Goal: Communication & Community: Answer question/provide support

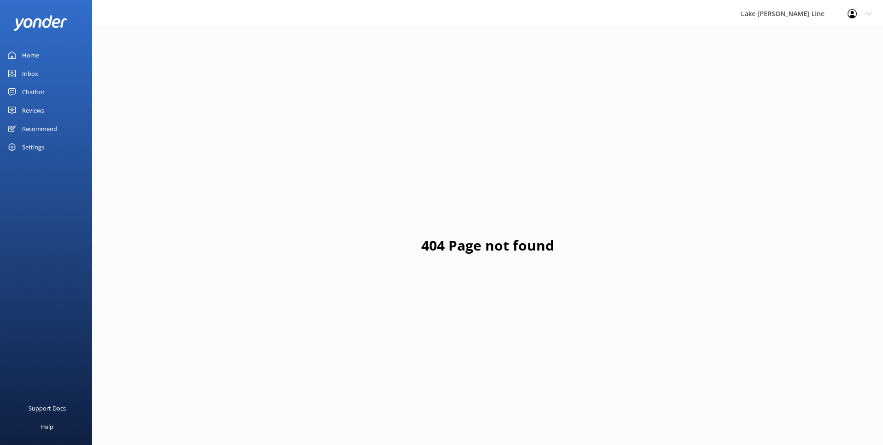
click at [56, 87] on link "Chatbot" at bounding box center [46, 92] width 92 height 18
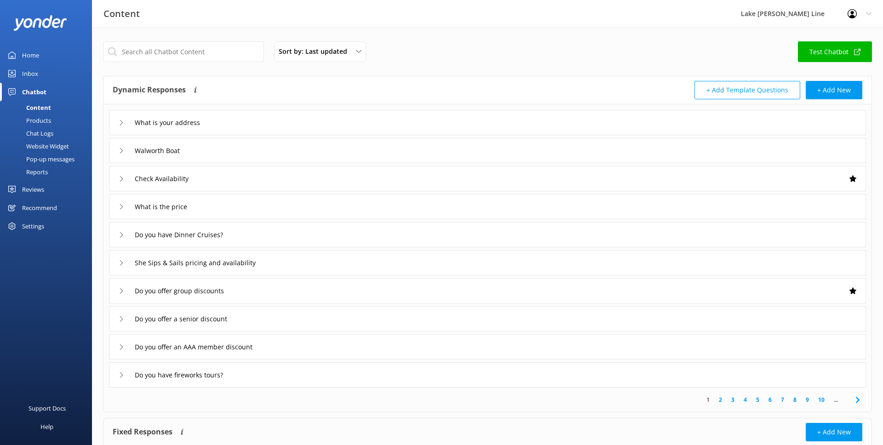
click at [50, 142] on div "Website Widget" at bounding box center [37, 146] width 63 height 13
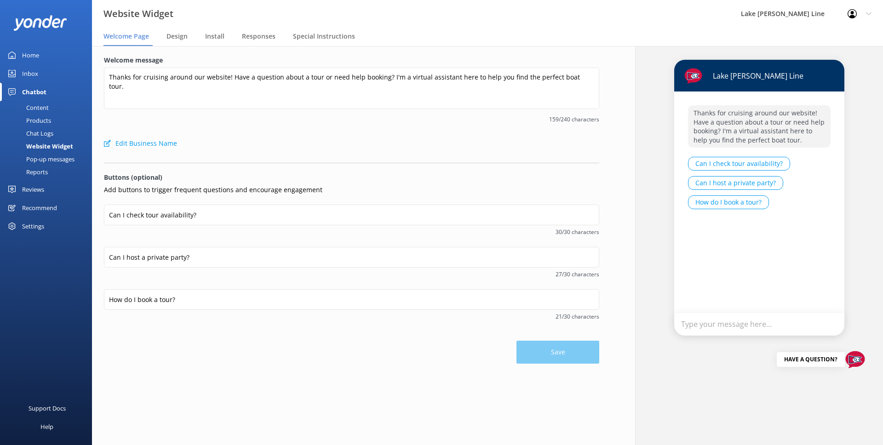
click at [45, 132] on div "Chat Logs" at bounding box center [30, 133] width 48 height 13
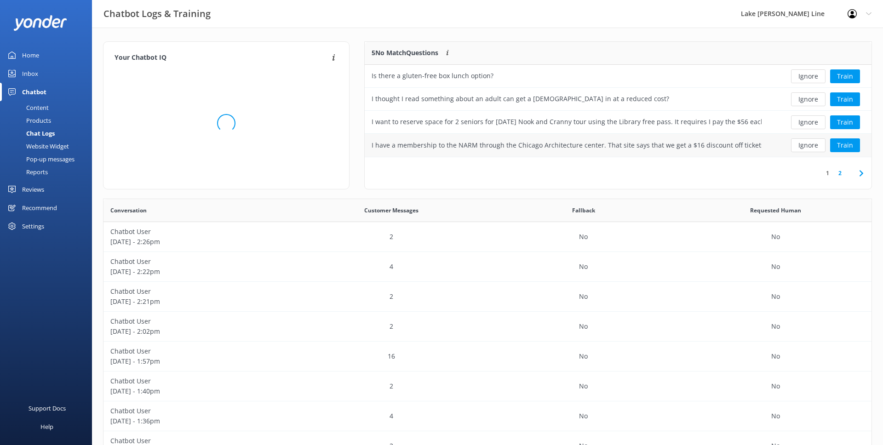
scroll to position [115, 507]
click at [845, 101] on button "Train" at bounding box center [845, 99] width 30 height 14
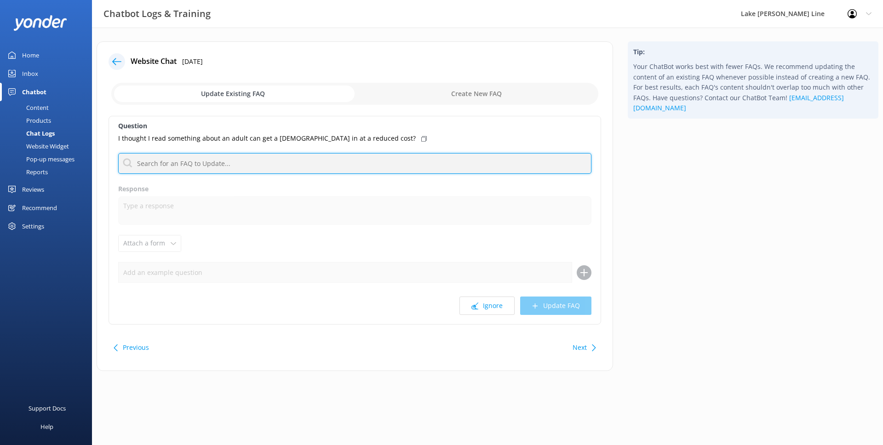
click at [267, 167] on input "text" at bounding box center [354, 163] width 473 height 21
type input "k"
type input "p"
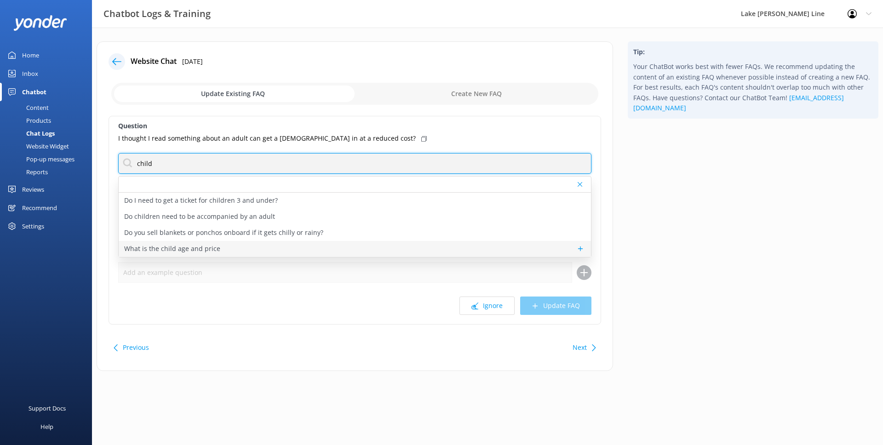
type input "child"
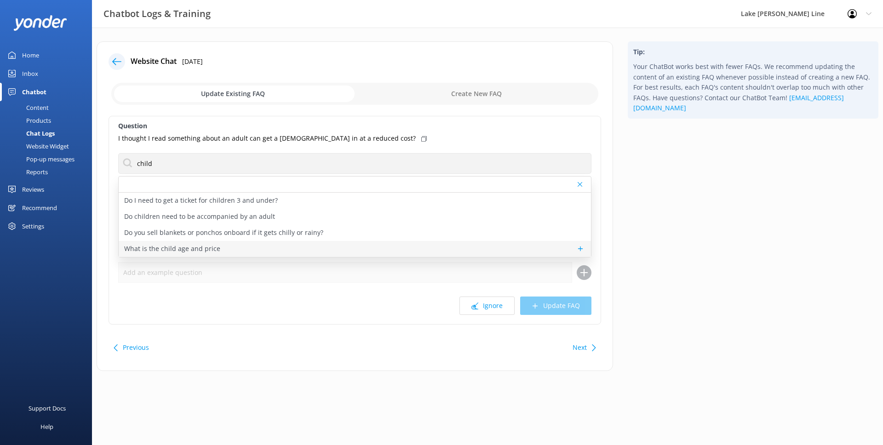
click at [228, 246] on div "What is the child age and price" at bounding box center [355, 249] width 472 height 16
type textarea "Our age categories are broken down accordingly: Adult 18-64 years/Senior 65+/Yo…"
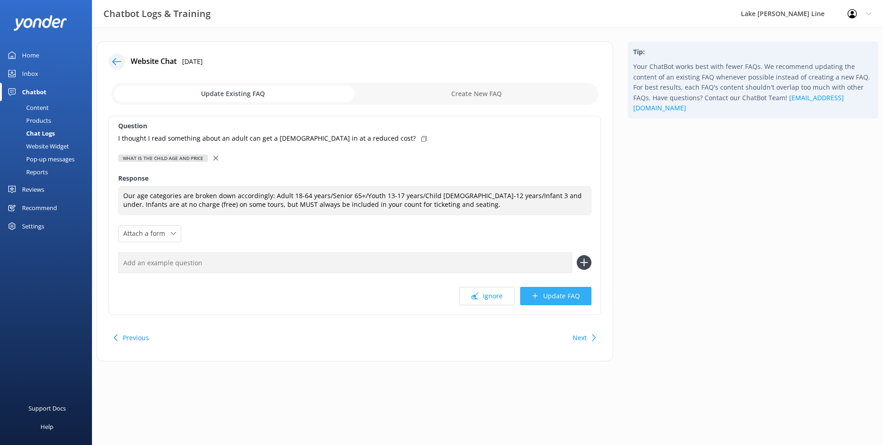
click at [538, 293] on icon at bounding box center [534, 295] width 7 height 7
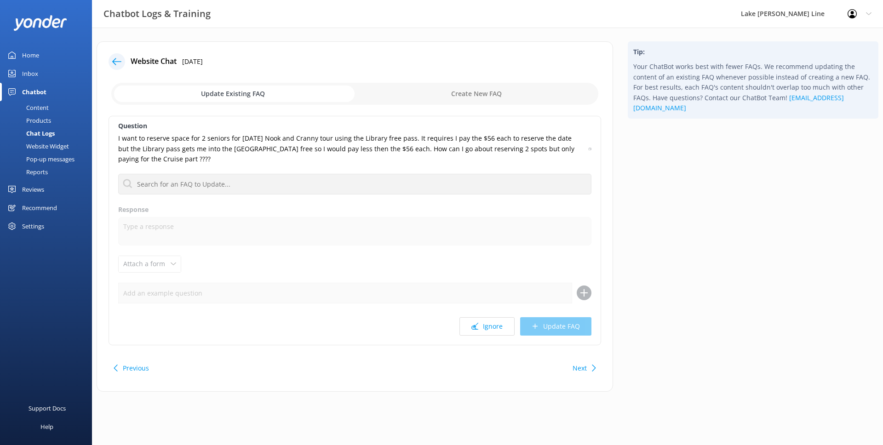
click at [113, 60] on icon at bounding box center [116, 61] width 9 height 9
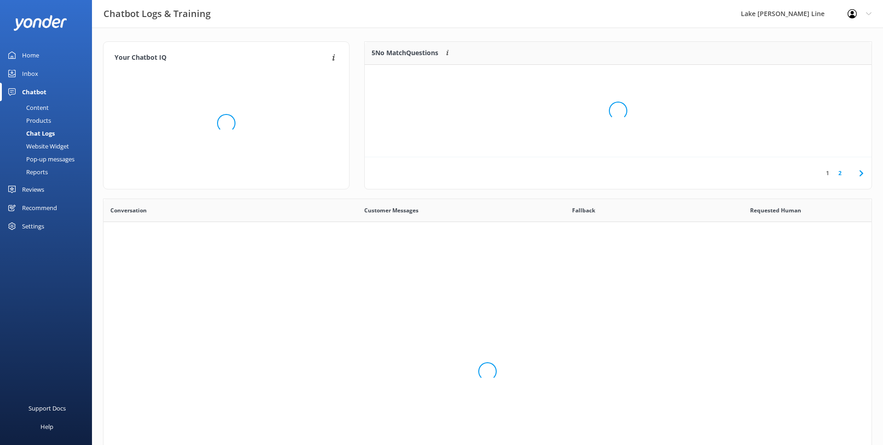
scroll to position [322, 768]
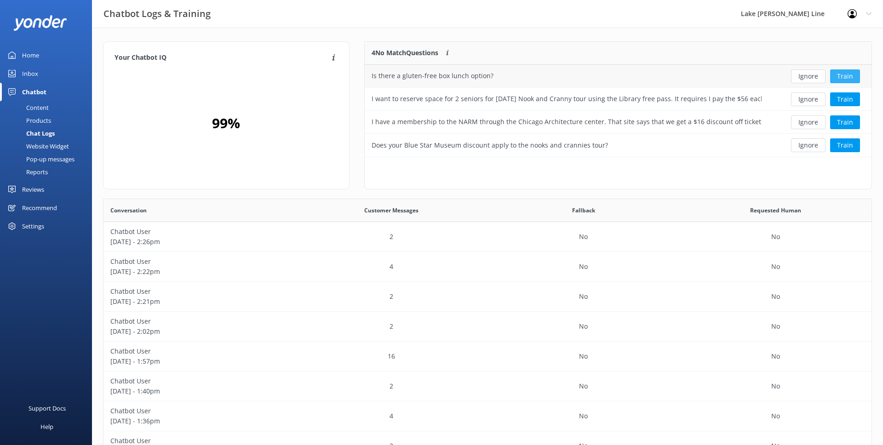
click at [842, 75] on button "Train" at bounding box center [845, 76] width 30 height 14
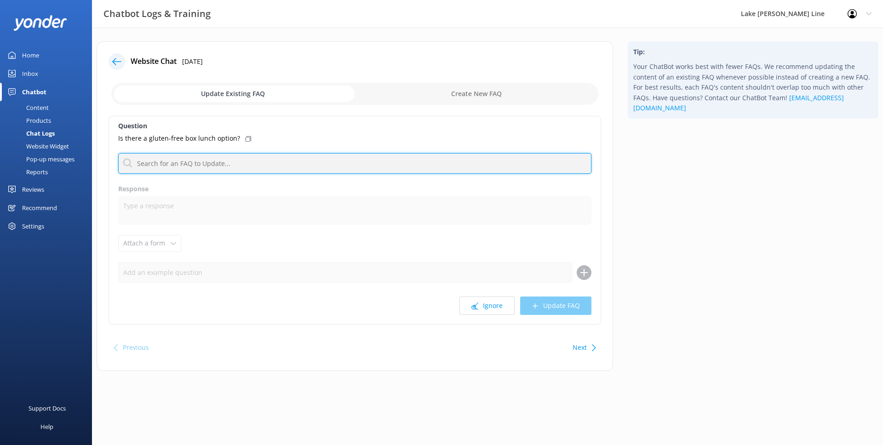
click at [266, 158] on input "text" at bounding box center [354, 163] width 473 height 21
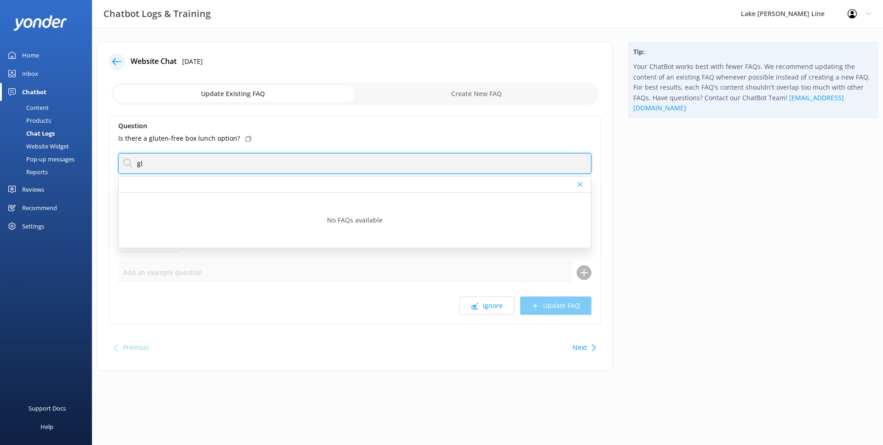
type input "g"
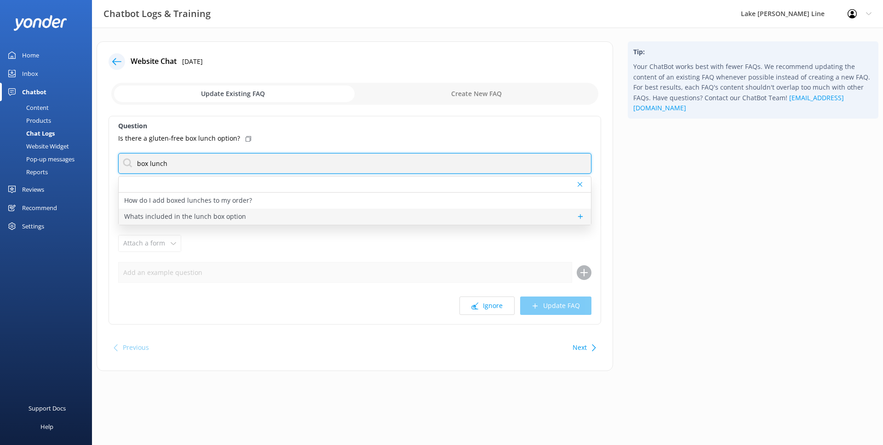
type input "box lunch"
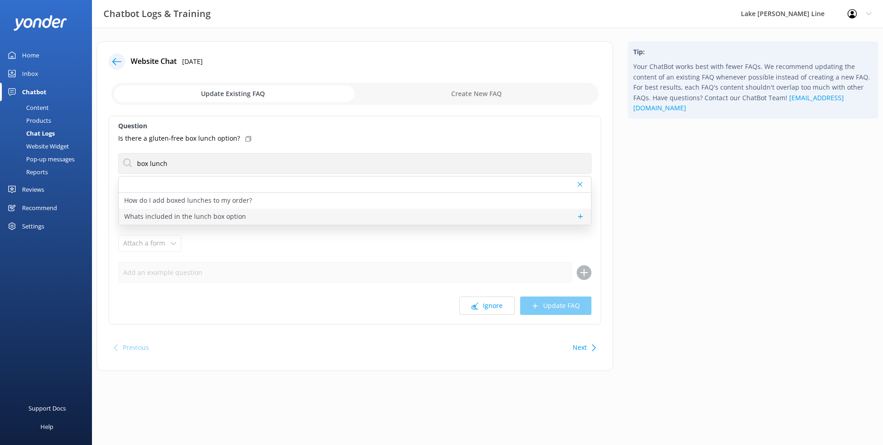
click at [223, 218] on p "Whats included in the lunch box option" at bounding box center [185, 216] width 122 height 10
type textarea "The box lunch includes your choice of turkey, ham, roast beef, or vegetarian sa…"
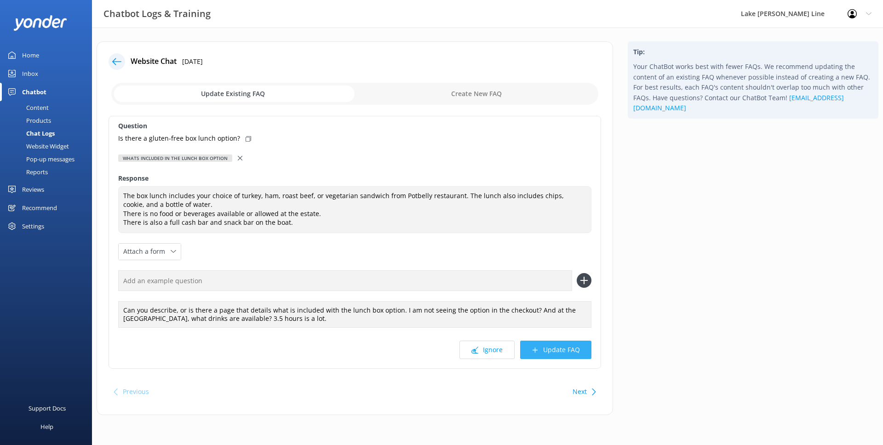
click at [544, 348] on button "Update FAQ" at bounding box center [555, 350] width 71 height 18
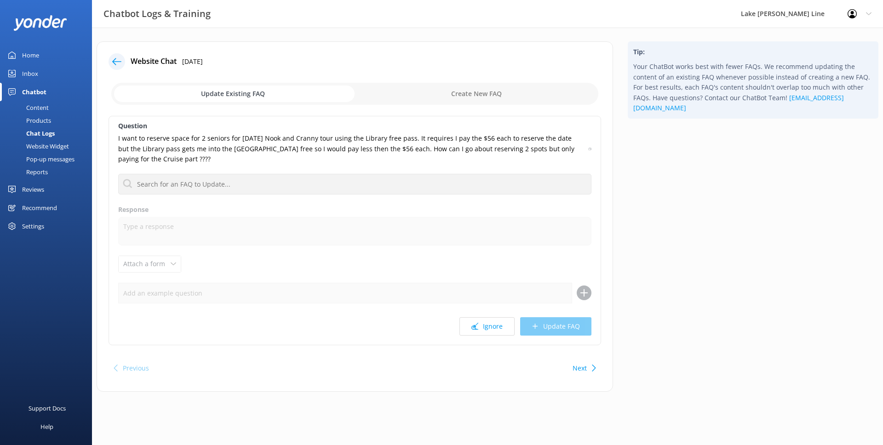
click at [119, 64] on icon at bounding box center [116, 61] width 9 height 9
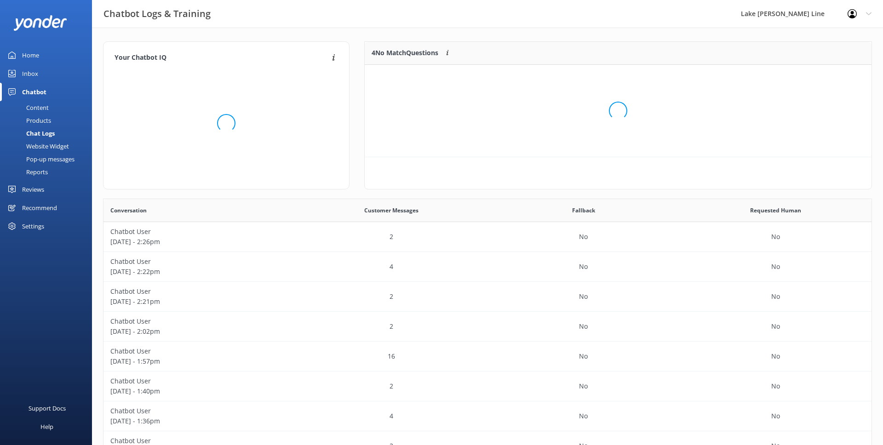
scroll to position [92, 507]
